Goal: Information Seeking & Learning: Understand process/instructions

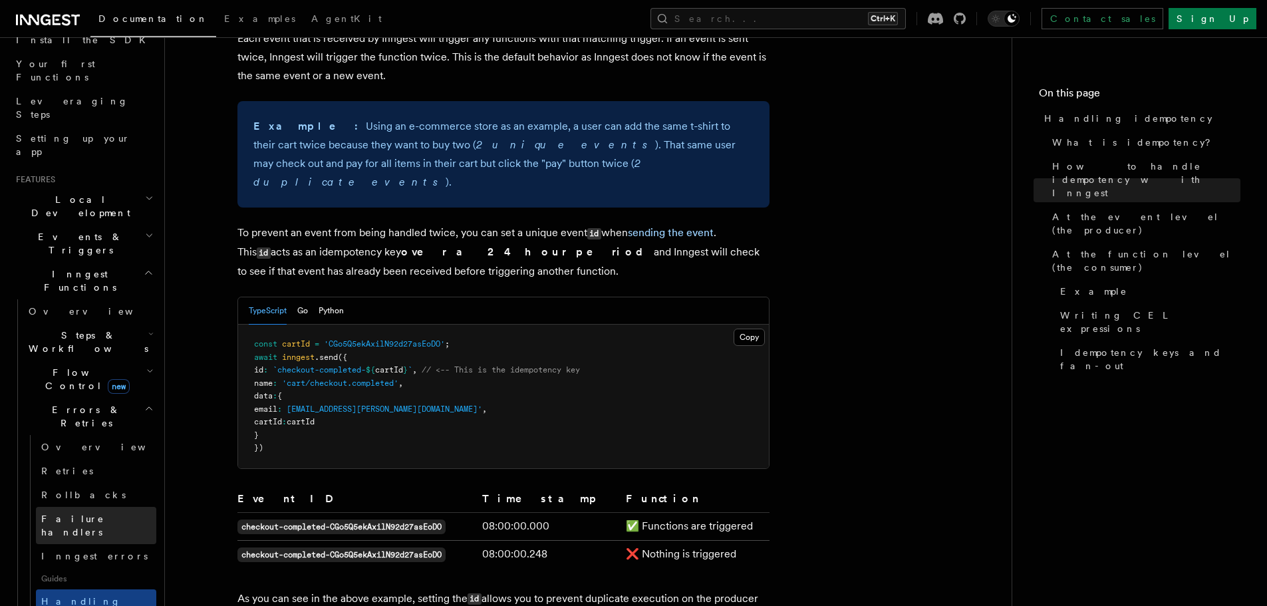
scroll to position [200, 0]
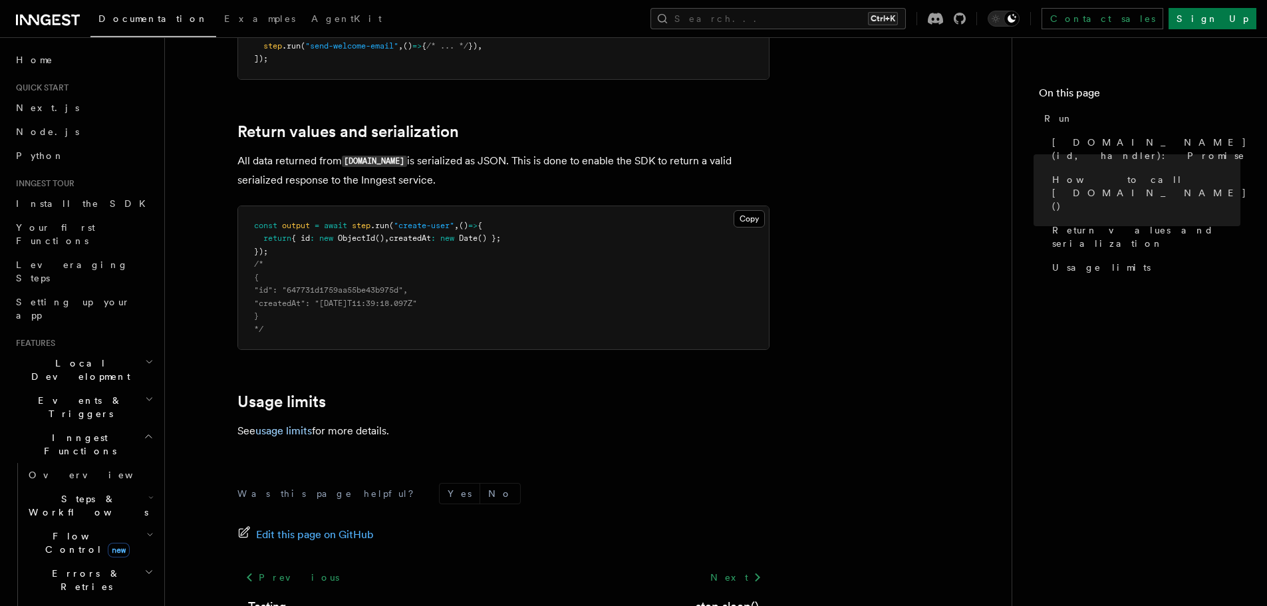
scroll to position [1064, 0]
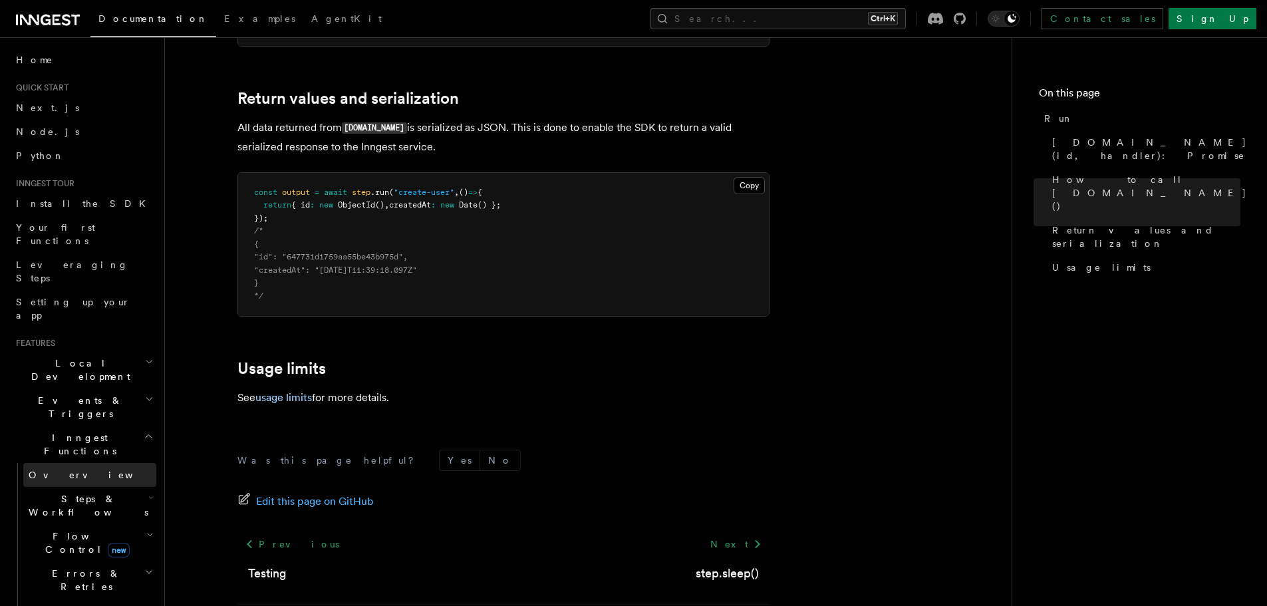
click at [86, 463] on link "Overview" at bounding box center [89, 475] width 133 height 24
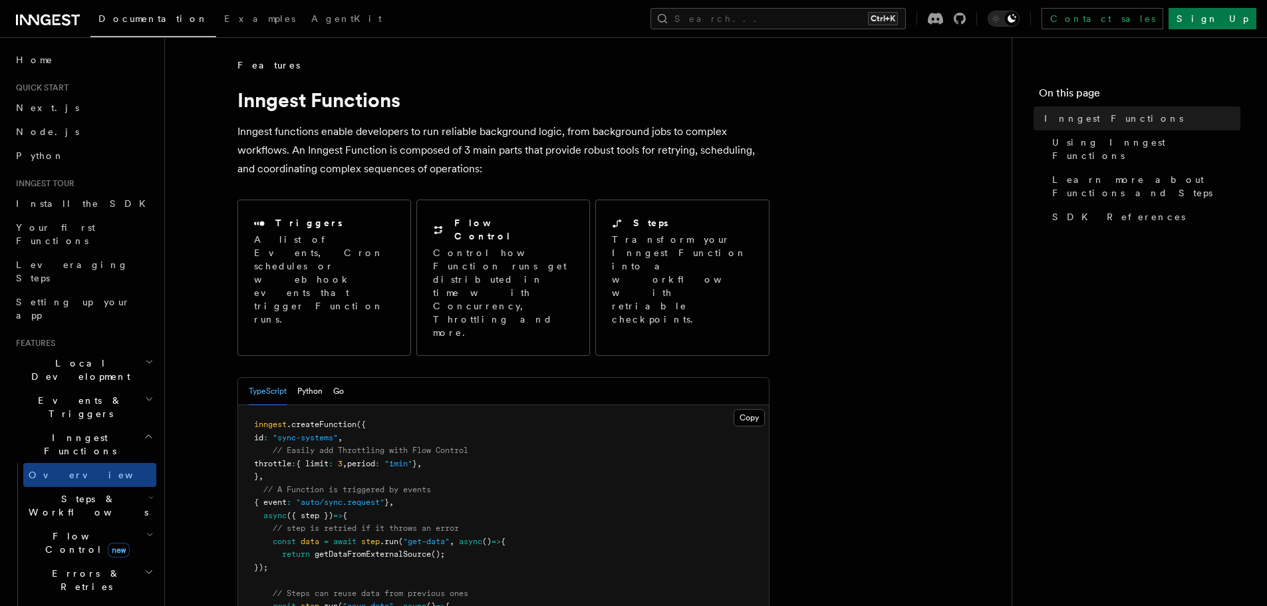
click at [92, 492] on span "Steps & Workflows" at bounding box center [85, 505] width 125 height 27
click at [85, 524] on link "Overview" at bounding box center [96, 536] width 120 height 24
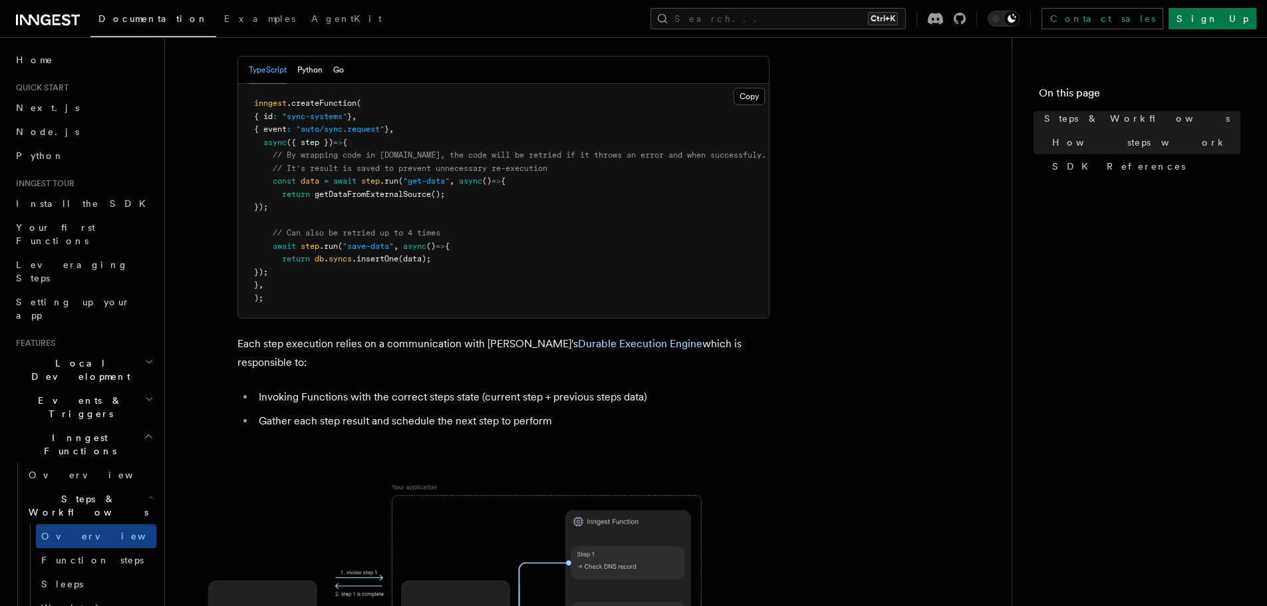
scroll to position [665, 0]
click at [98, 555] on span "Function steps" at bounding box center [92, 560] width 102 height 11
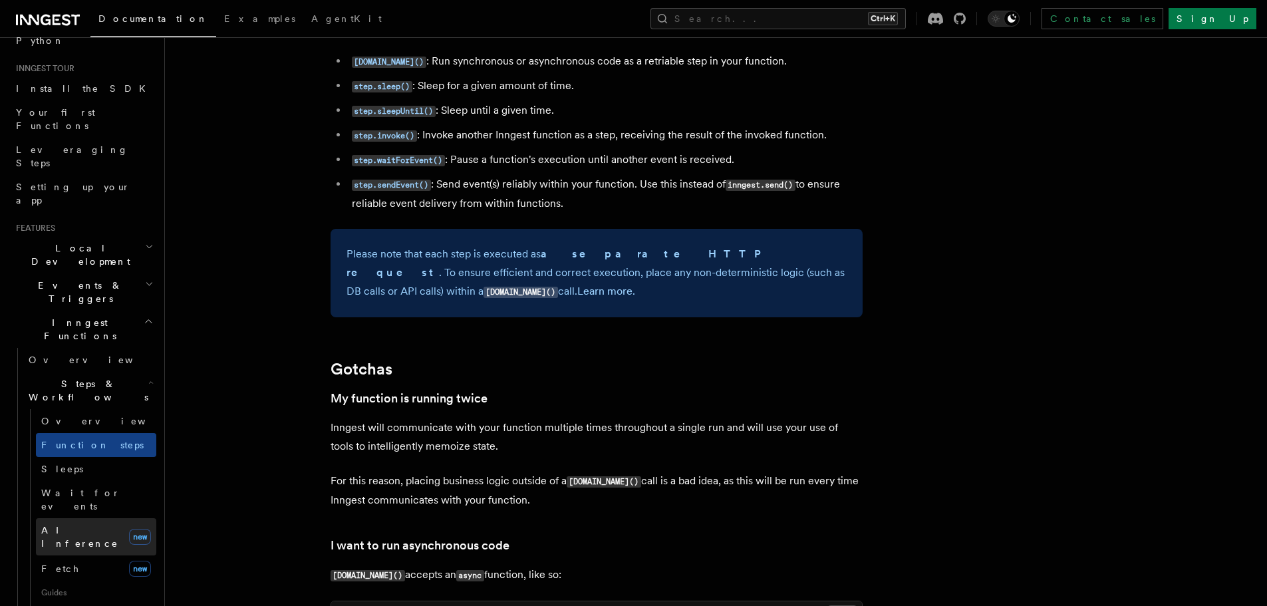
scroll to position [133, 0]
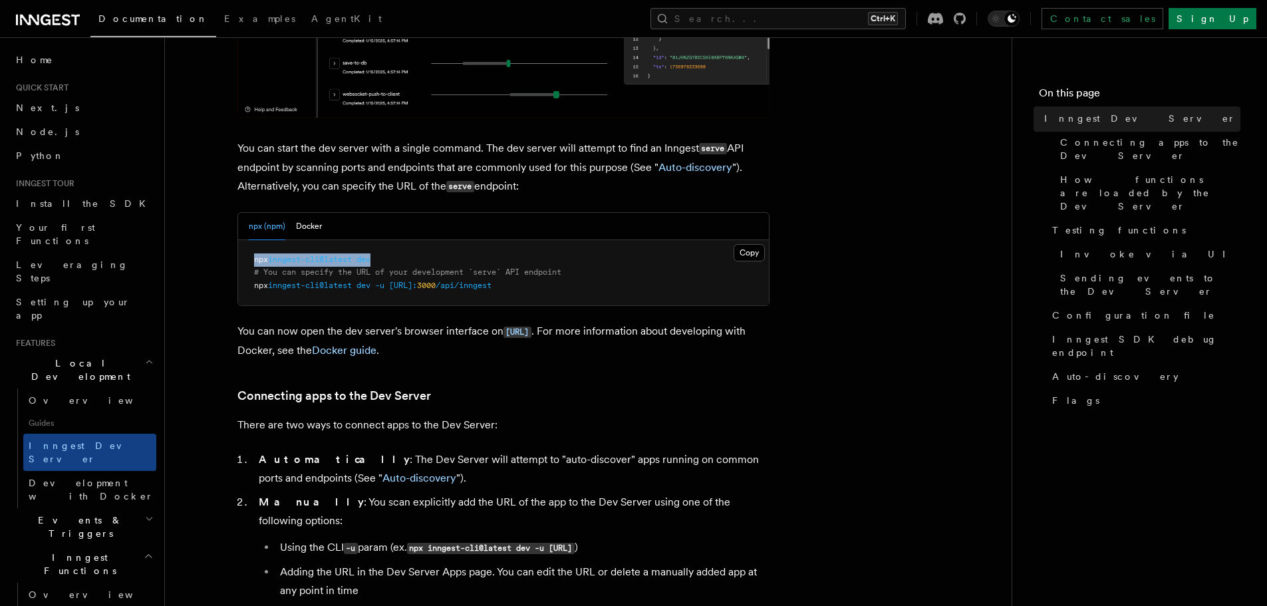
scroll to position [466, 0]
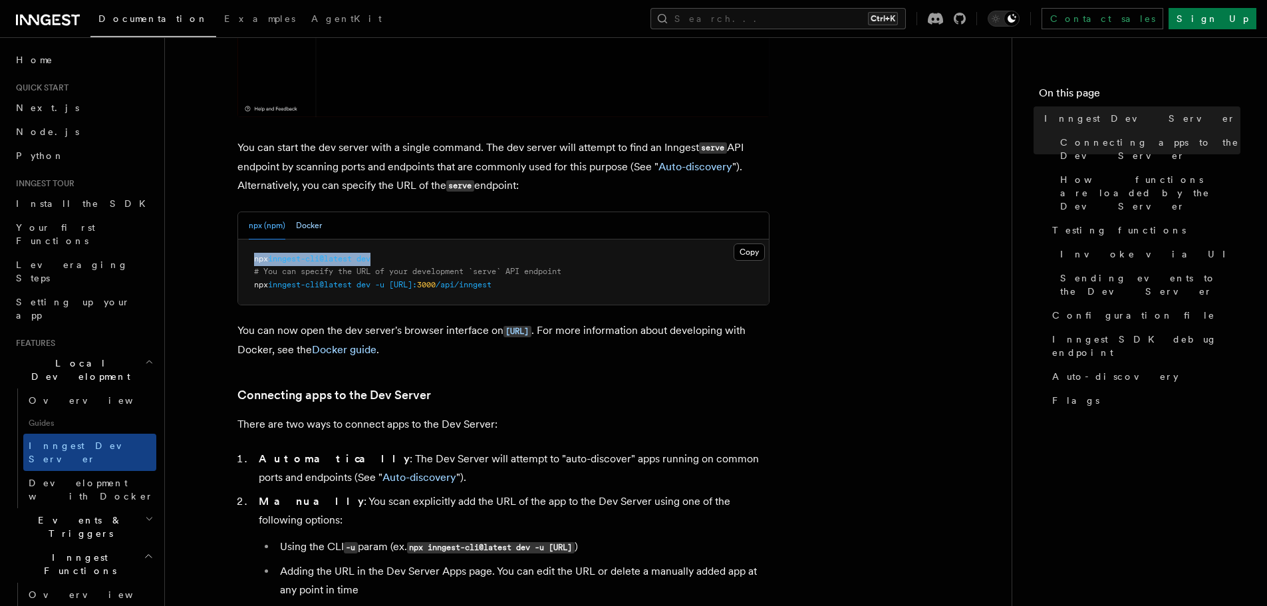
click at [315, 218] on button "Docker" at bounding box center [309, 225] width 26 height 27
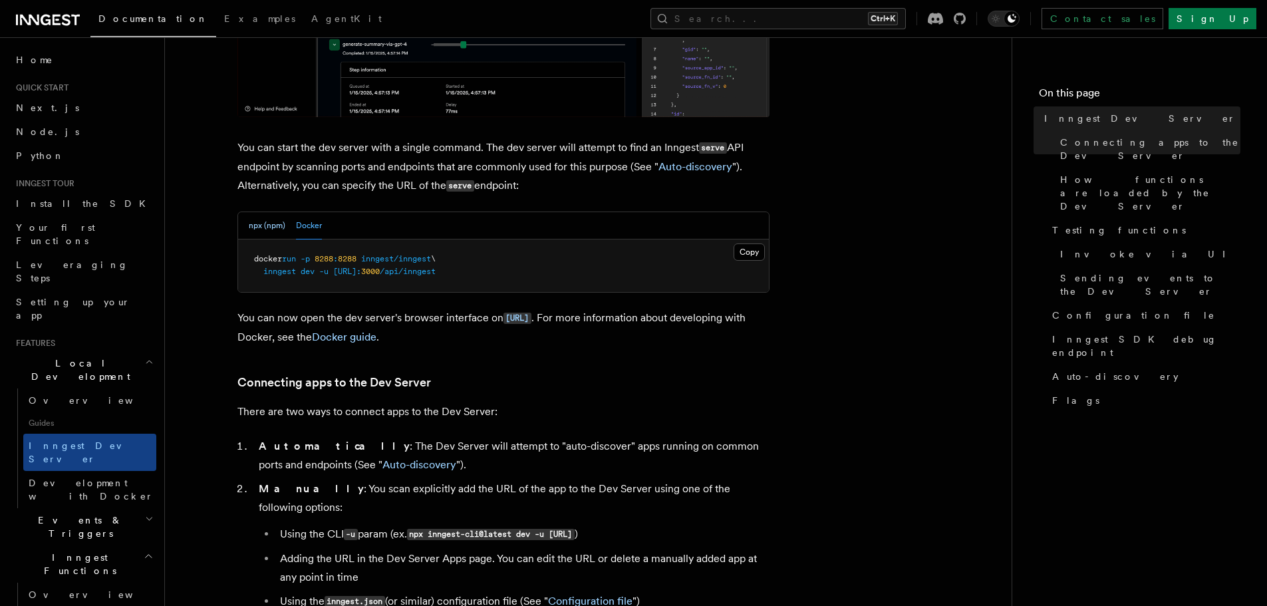
click at [267, 222] on button "npx (npm)" at bounding box center [267, 225] width 37 height 27
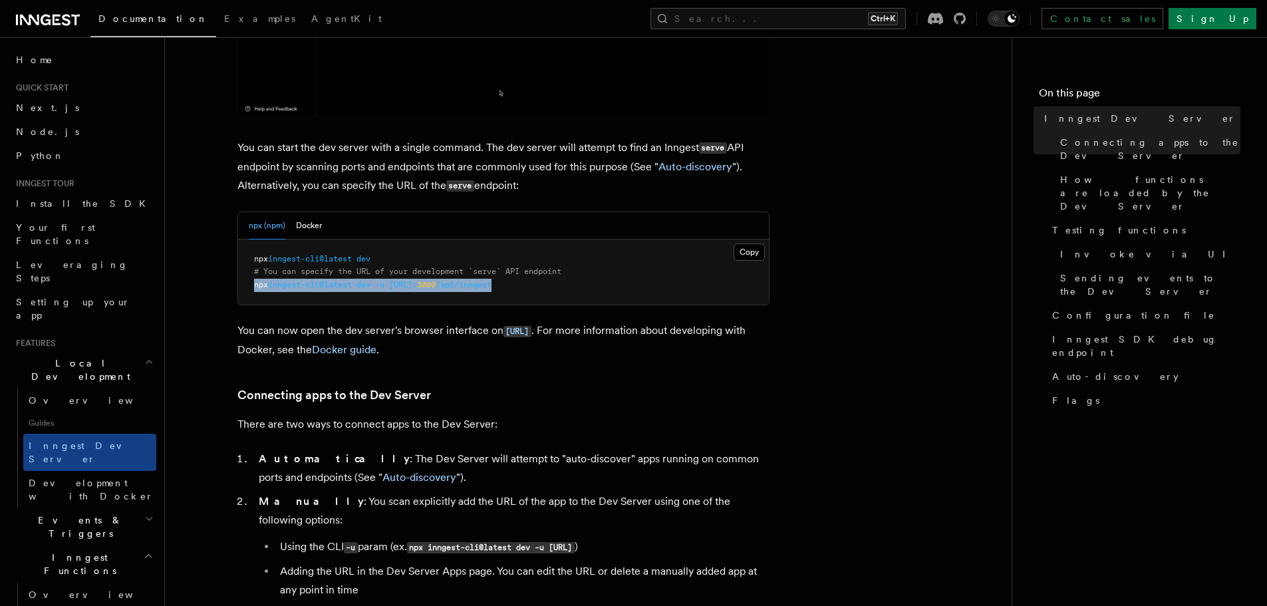
drag, startPoint x: 462, startPoint y: 279, endPoint x: 211, endPoint y: 285, distance: 250.1
copy span "npx inngest-cli@latest dev -u http://localhost: 3000 /api/inngest"
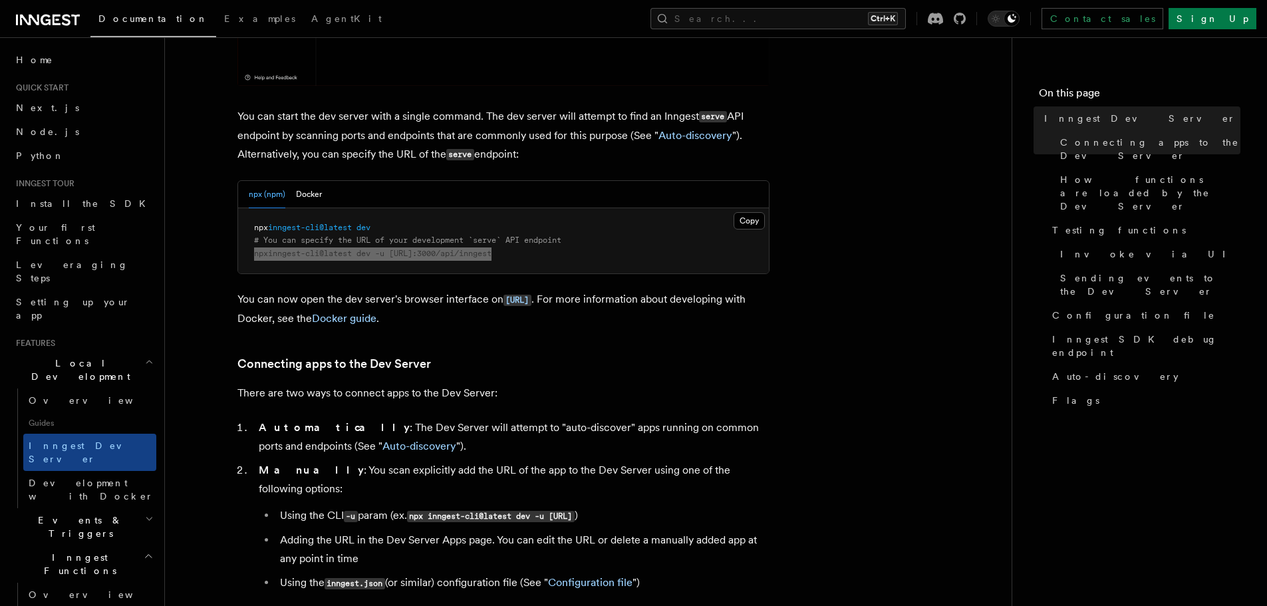
scroll to position [732, 0]
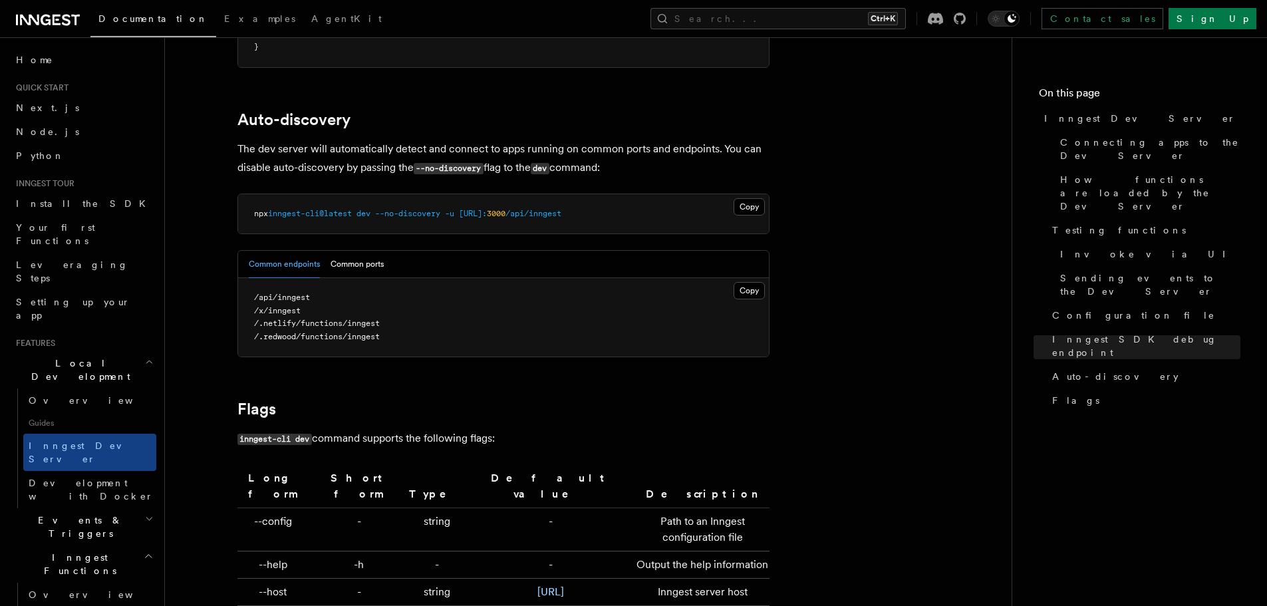
scroll to position [4075, 0]
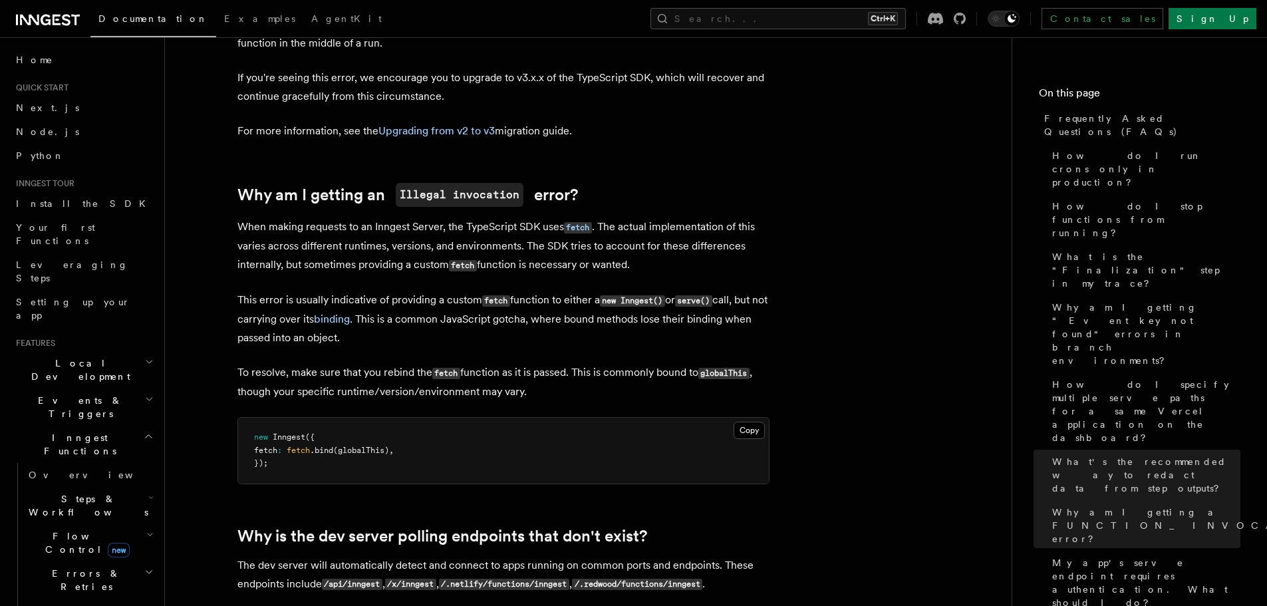
scroll to position [2394, 0]
